Goal: Task Accomplishment & Management: Manage account settings

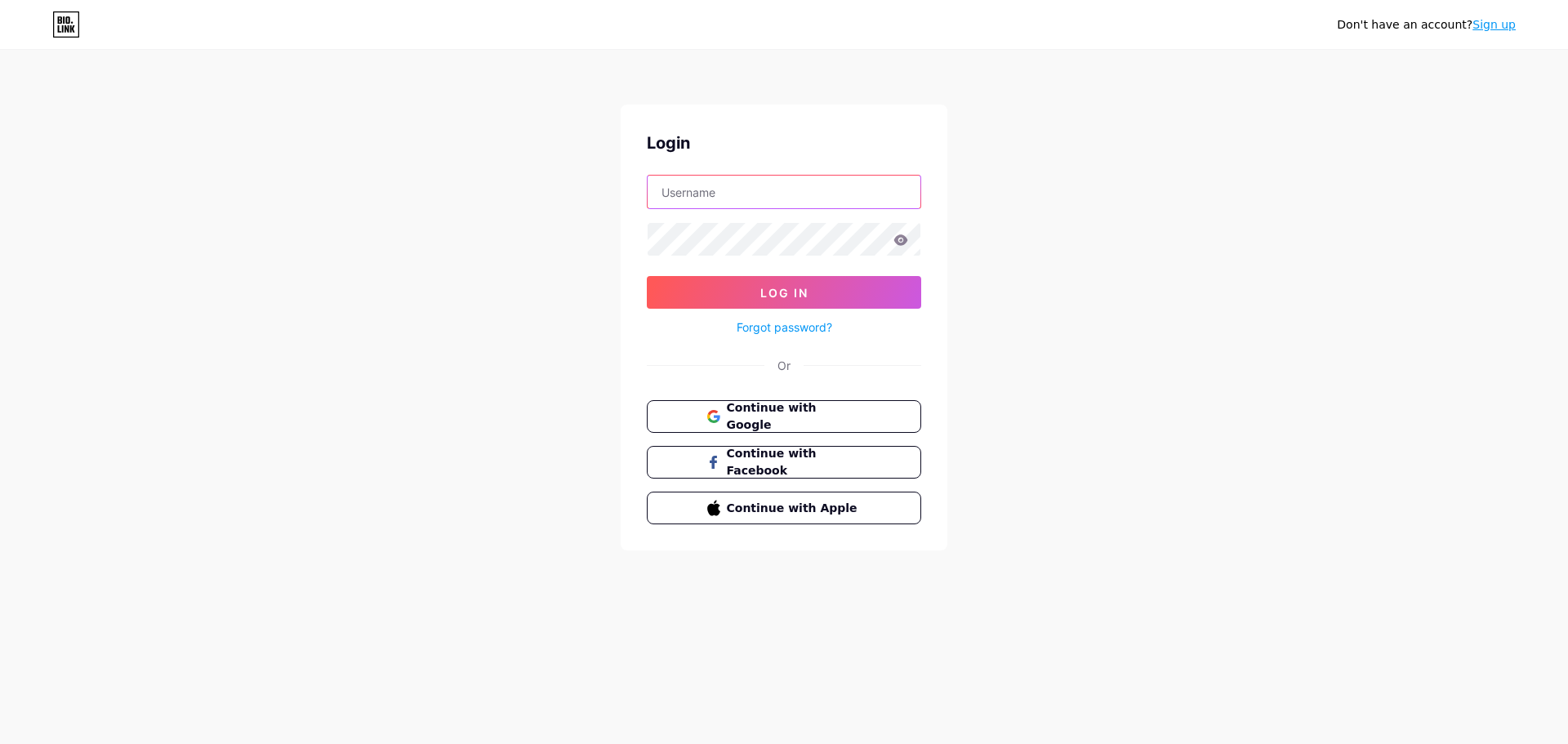
click at [697, 204] on input "text" at bounding box center [784, 192] width 273 height 32
type input "[PERSON_NAME][EMAIL_ADDRESS][DOMAIN_NAME]"
click at [752, 417] on span "Continue with Google" at bounding box center [794, 417] width 136 height 35
